Goal: Task Accomplishment & Management: Manage account settings

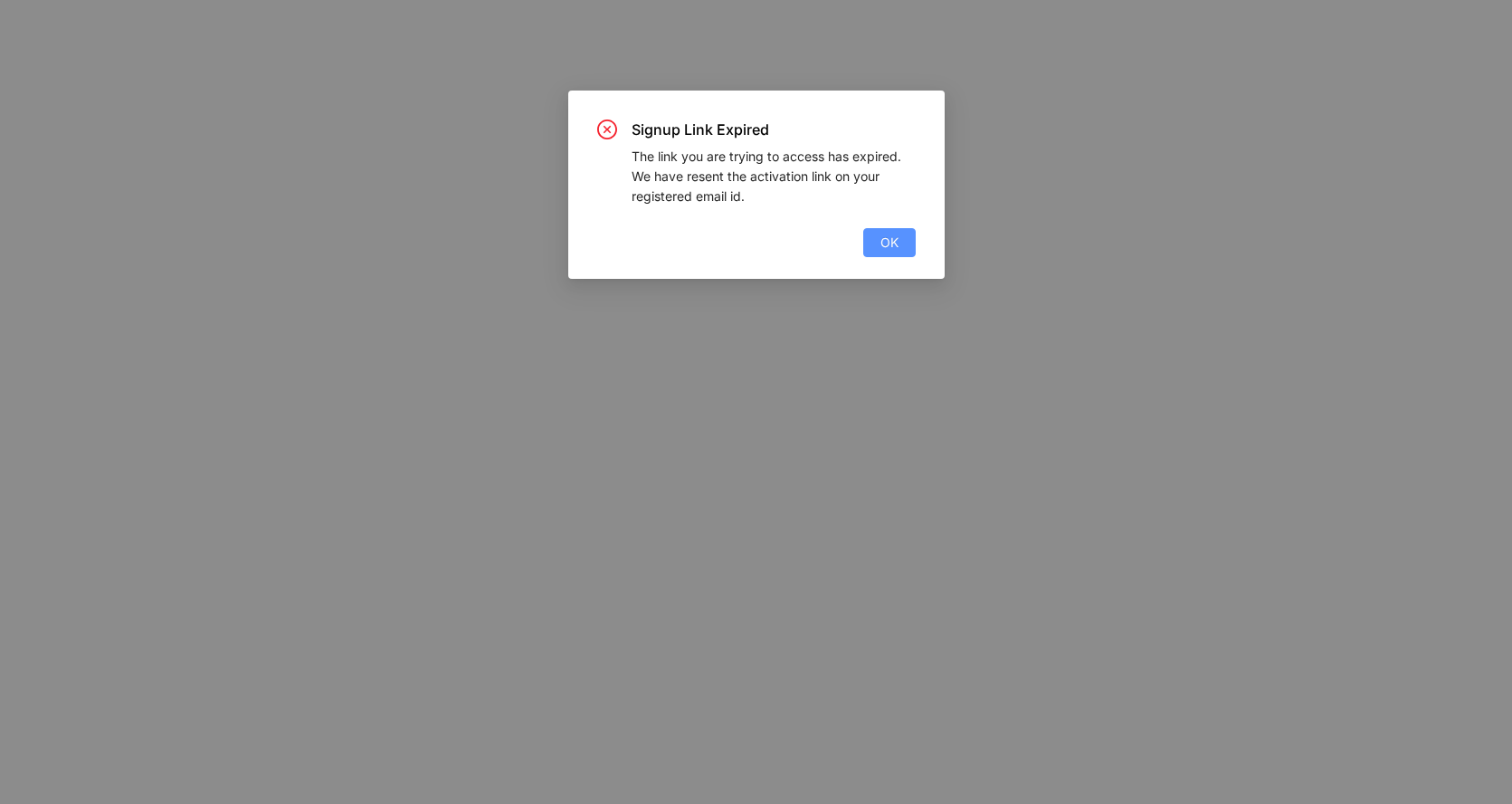
click at [898, 244] on button "OK" at bounding box center [889, 243] width 53 height 29
click at [888, 254] on button "OK" at bounding box center [889, 243] width 53 height 29
